Goal: Find contact information: Find contact information

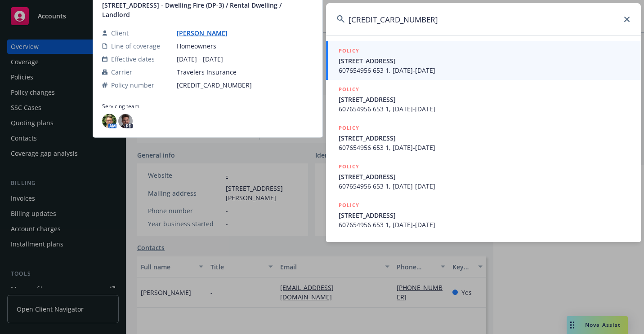
type input "[CREDIT_CARD_NUMBER]"
click at [363, 60] on span "[STREET_ADDRESS]" at bounding box center [483, 60] width 291 height 9
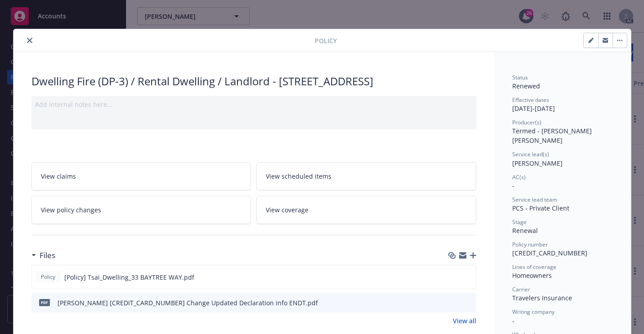
drag, startPoint x: 27, startPoint y: 38, endPoint x: 43, endPoint y: 76, distance: 40.9
click at [27, 38] on icon "close" at bounding box center [29, 40] width 5 height 5
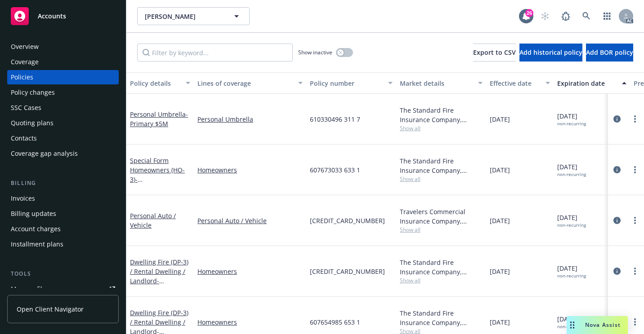
click at [73, 49] on div "Overview" at bounding box center [63, 47] width 104 height 14
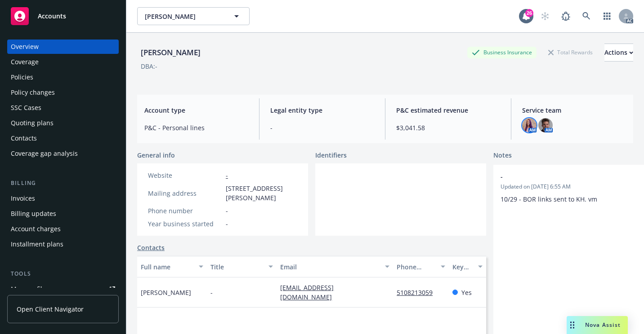
click at [525, 132] on img at bounding box center [529, 125] width 14 height 14
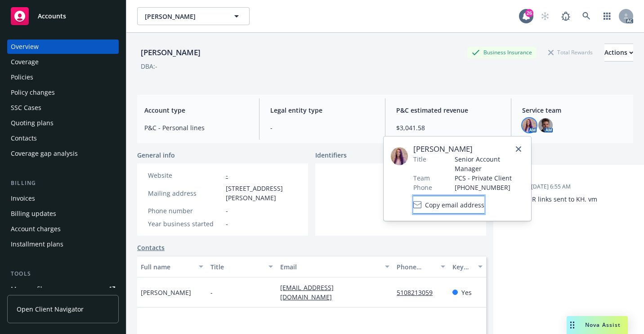
drag, startPoint x: 449, startPoint y: 203, endPoint x: 436, endPoint y: 206, distance: 13.5
click at [436, 206] on div "Copy email address" at bounding box center [452, 204] width 63 height 9
click at [421, 207] on icon at bounding box center [417, 205] width 8 height 8
